Goal: Task Accomplishment & Management: Manage account settings

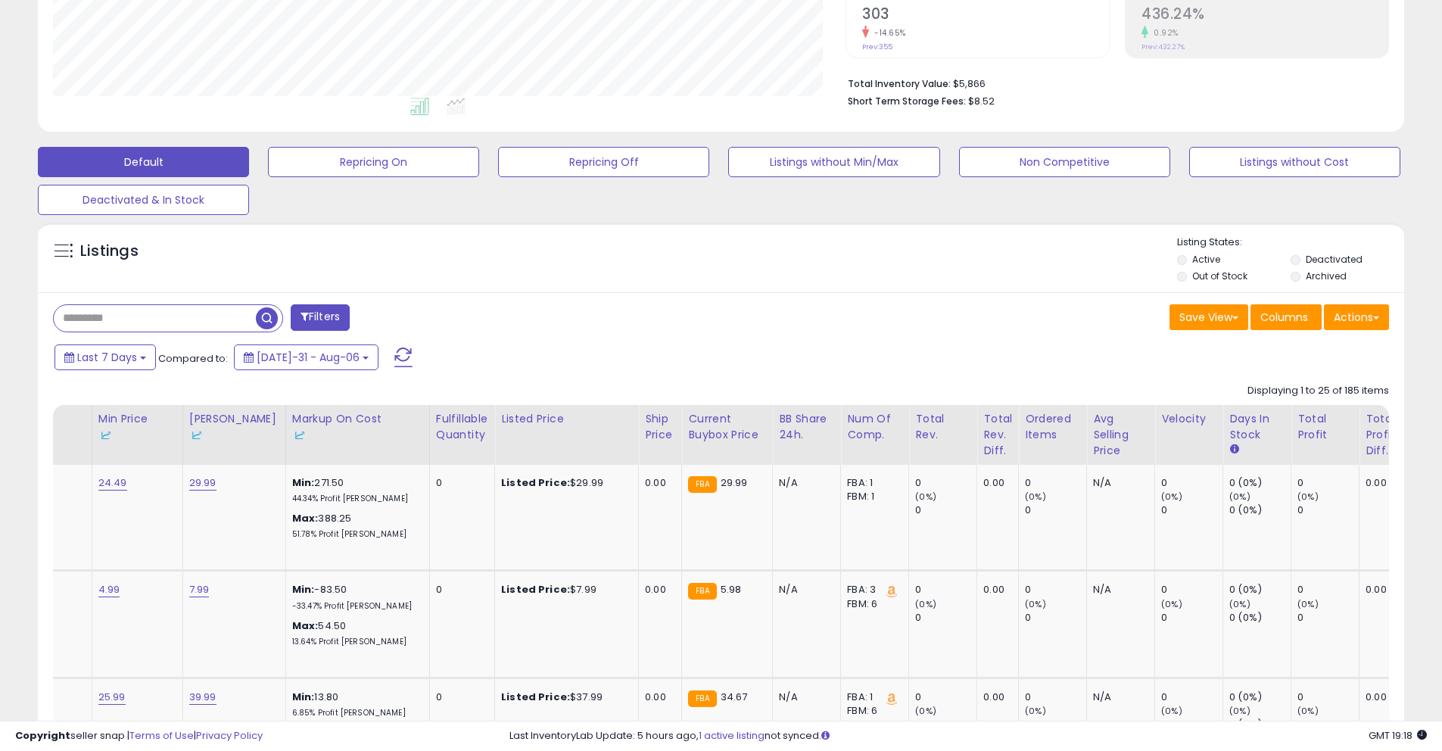
scroll to position [0, 918]
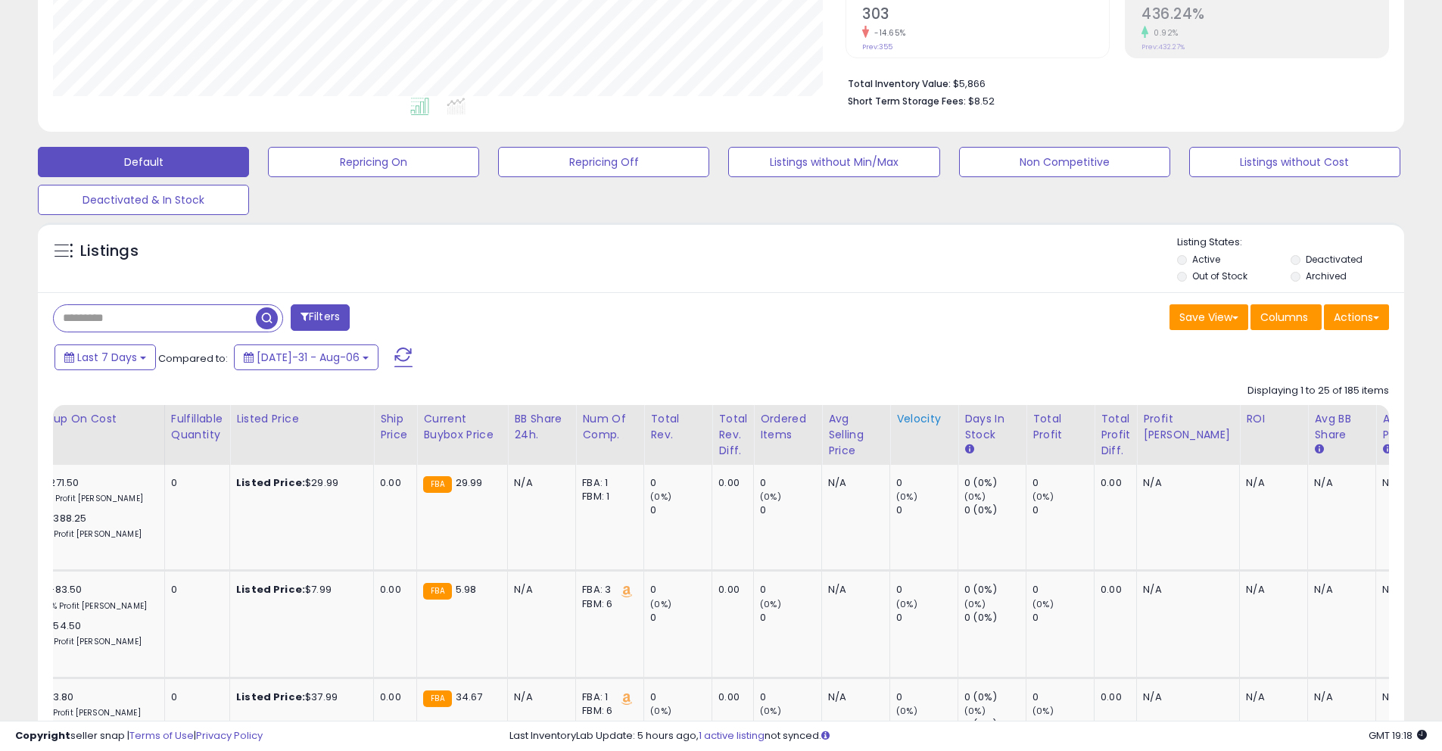
click at [896, 432] on th "Velocity" at bounding box center [924, 435] width 68 height 60
click at [916, 414] on div "Velocity" at bounding box center [923, 419] width 55 height 16
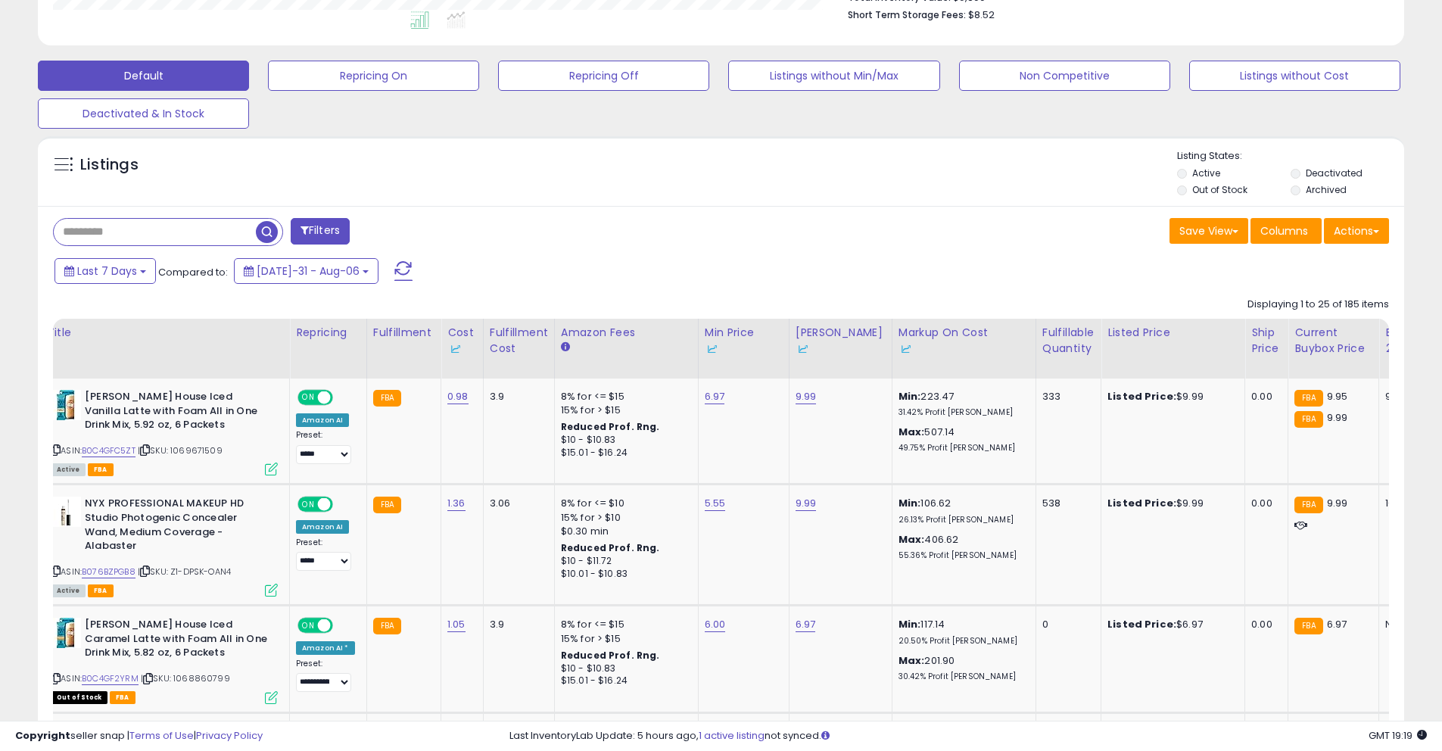
scroll to position [0, 0]
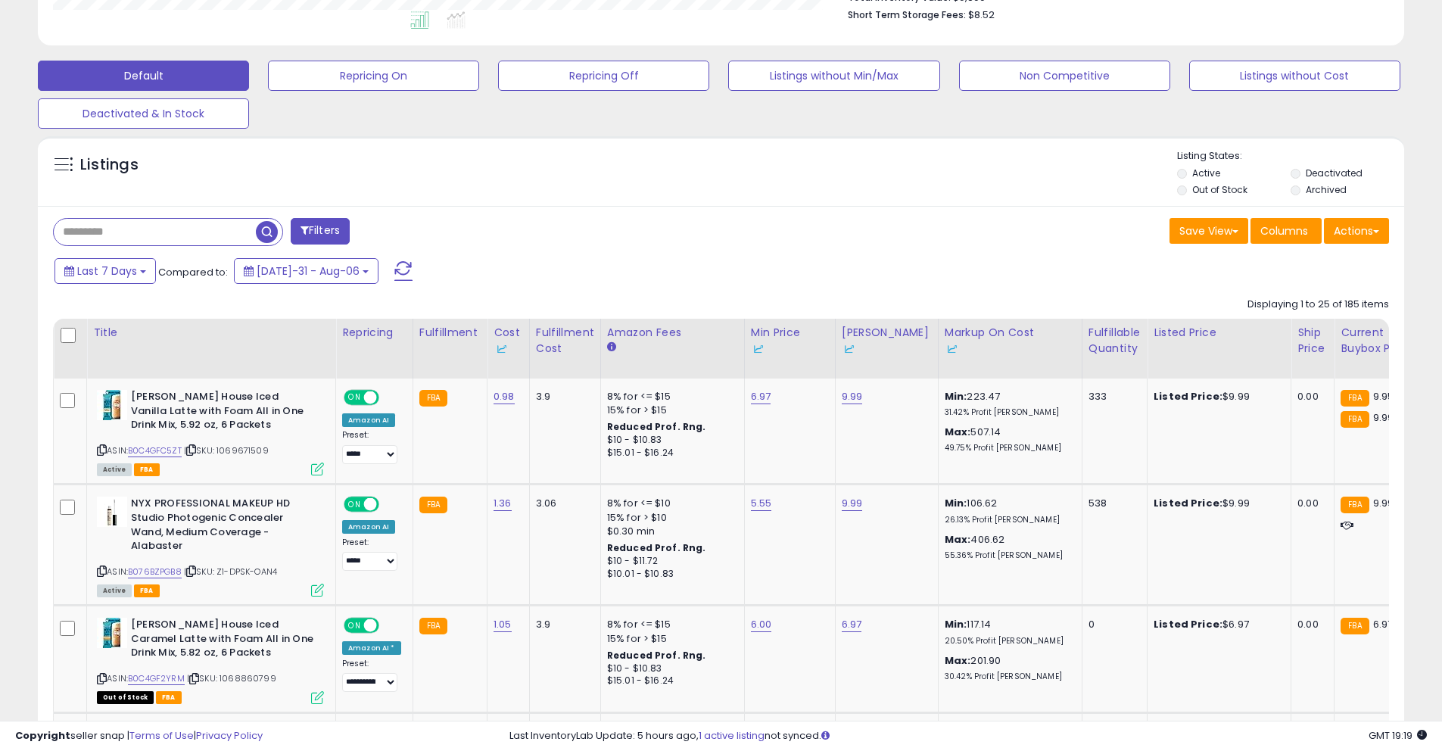
click at [576, 284] on div "Last 7 Days Compared to: [DATE]-31 - Aug-06" at bounding box center [552, 273] width 1002 height 34
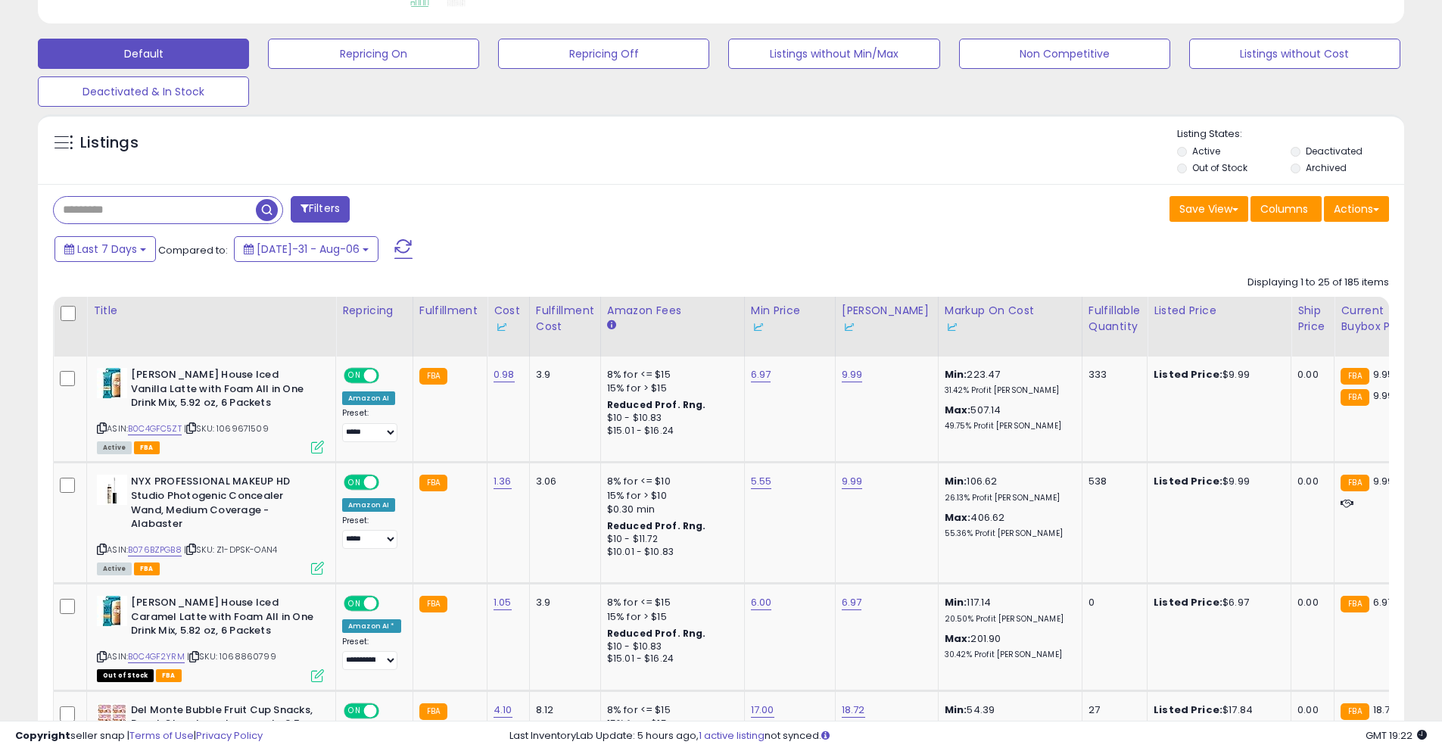
scroll to position [433, 0]
